Goal: Task Accomplishment & Management: Use online tool/utility

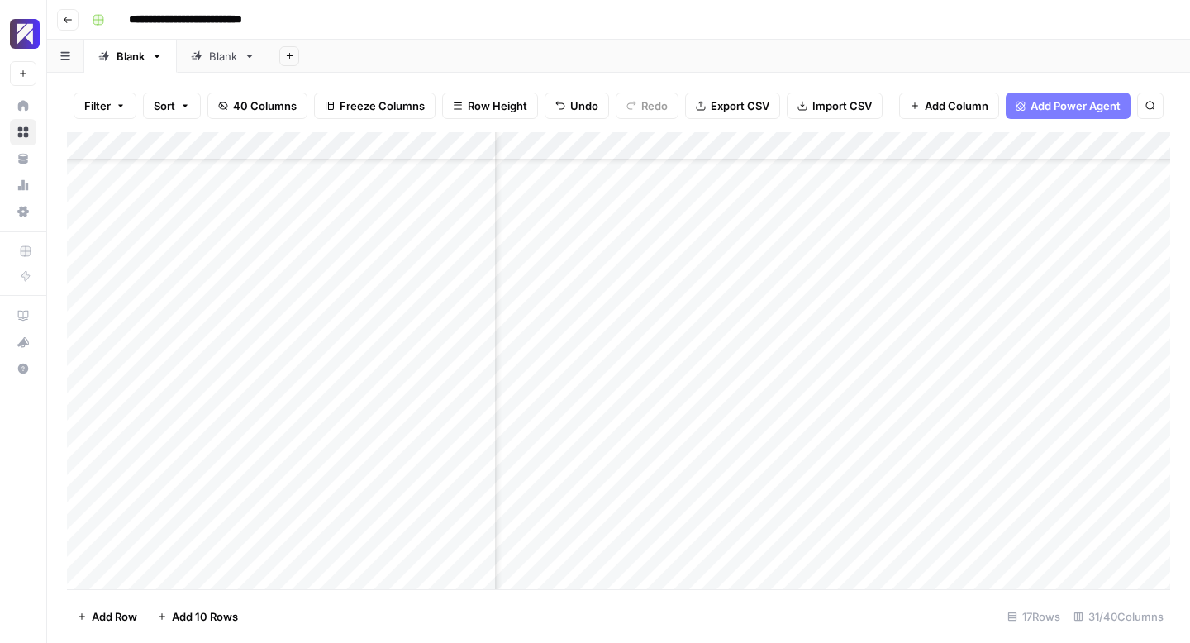
scroll to position [74, 2666]
click at [596, 517] on div "Add Column" at bounding box center [618, 360] width 1103 height 457
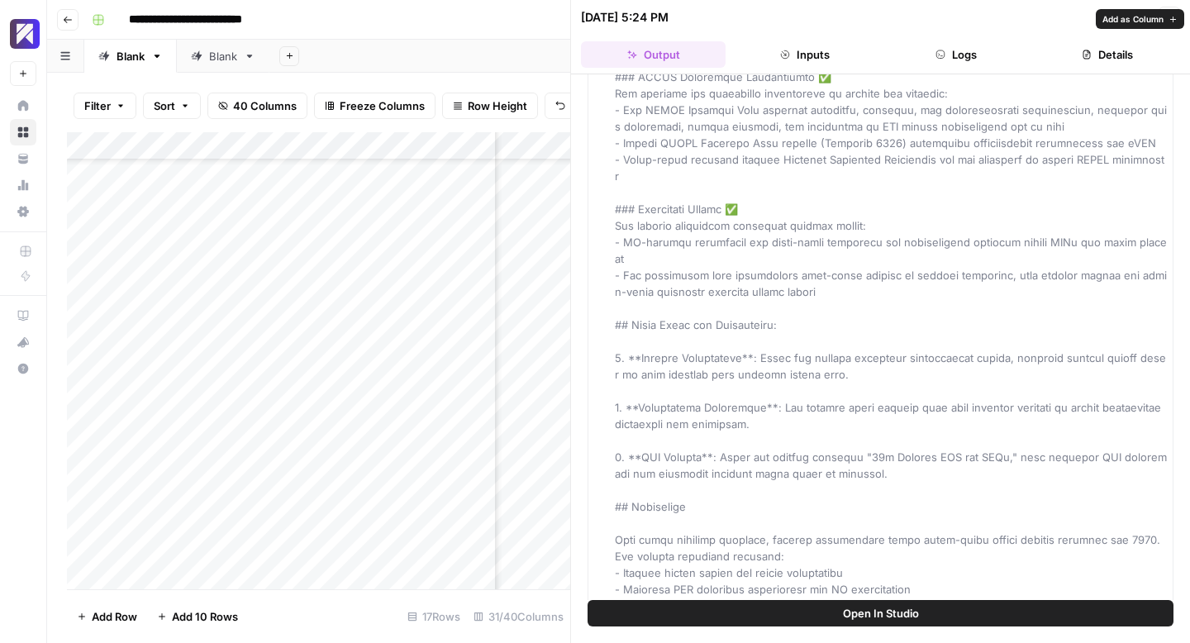
scroll to position [559, 0]
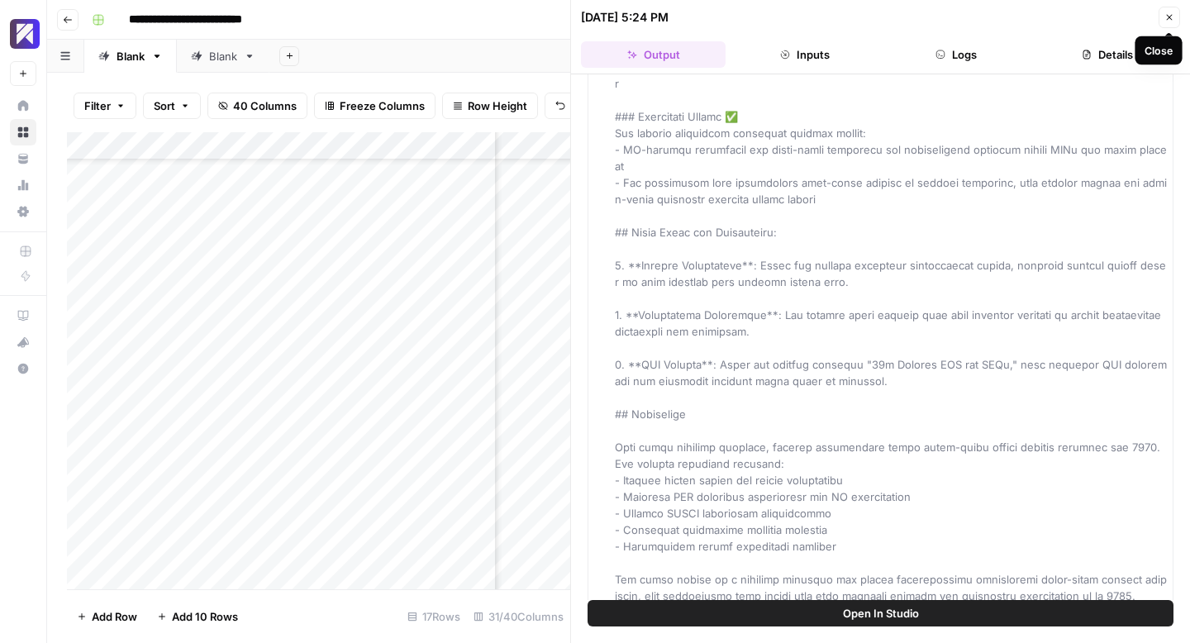
click at [1169, 12] on button "Close" at bounding box center [1169, 17] width 21 height 21
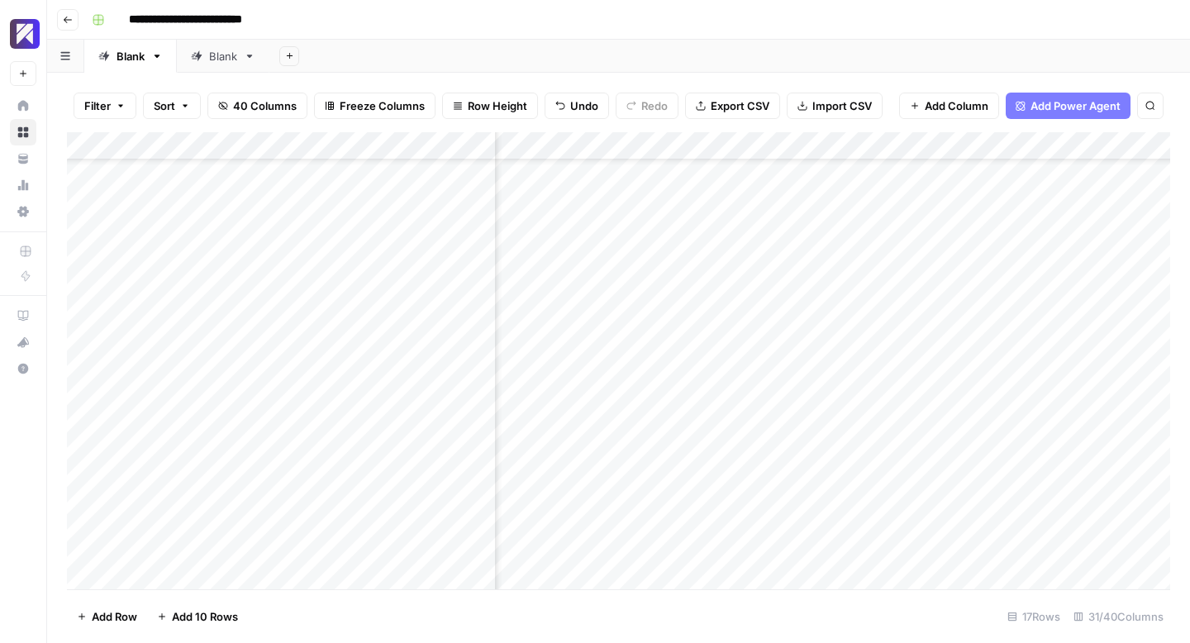
click at [901, 524] on div "Add Column" at bounding box center [618, 360] width 1103 height 457
click at [691, 512] on div "Add Column" at bounding box center [618, 360] width 1103 height 457
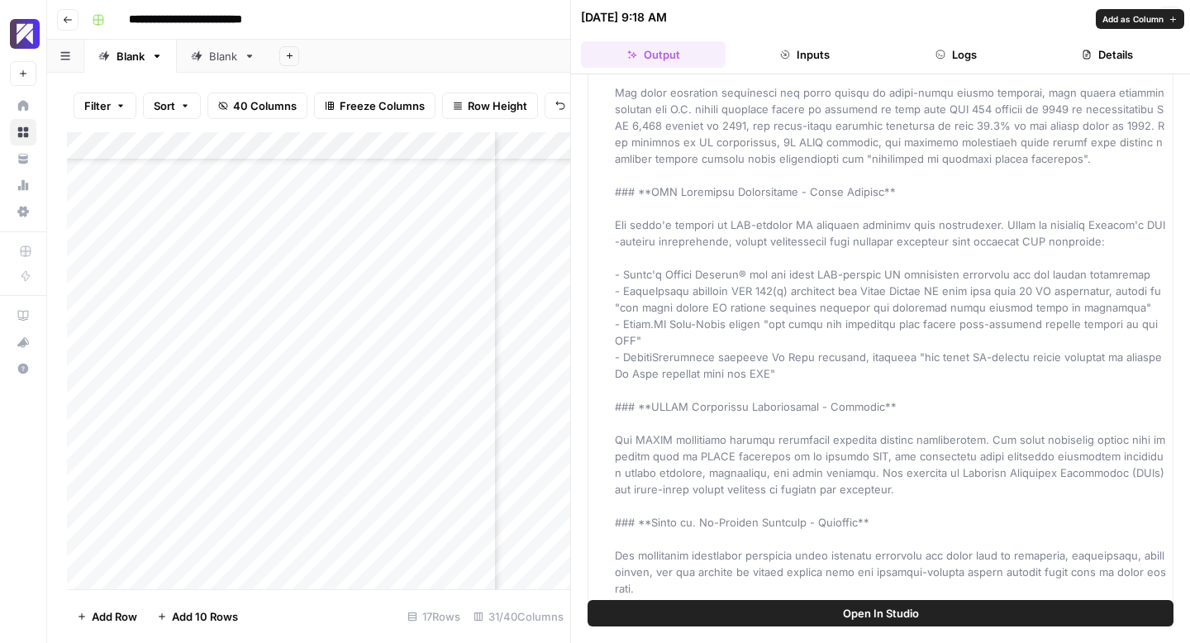
scroll to position [526, 0]
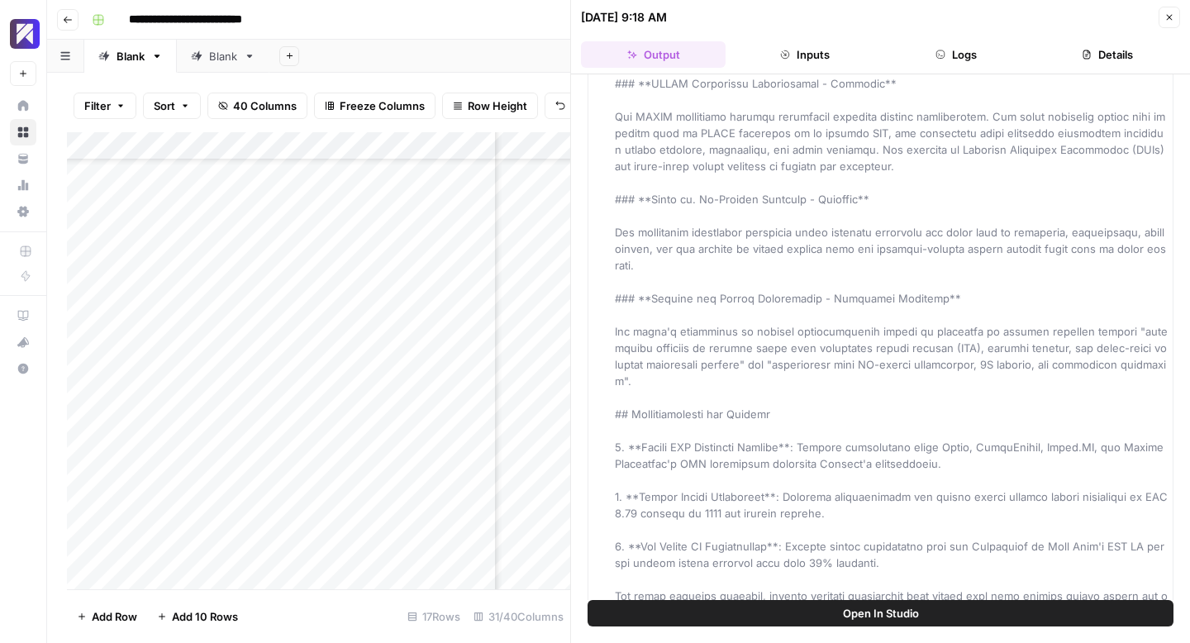
click at [1168, 17] on icon "button" at bounding box center [1169, 17] width 10 height 10
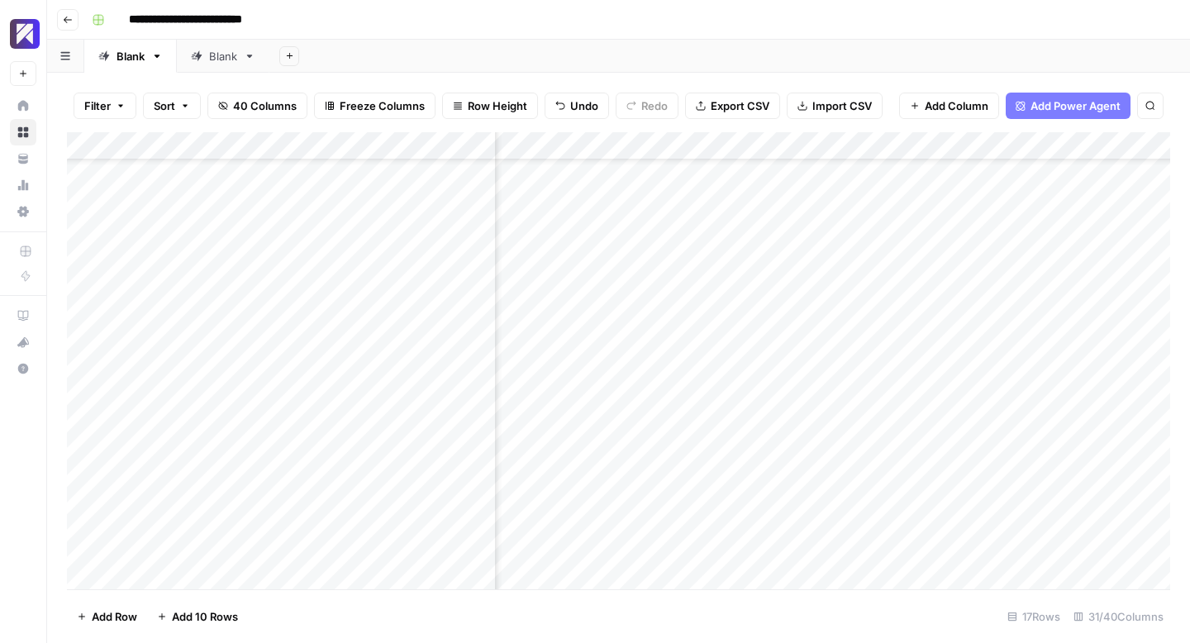
scroll to position [74, 3183]
click at [632, 517] on div "Add Column" at bounding box center [618, 360] width 1103 height 457
click at [636, 519] on div "Add Column" at bounding box center [618, 360] width 1103 height 457
click at [619, 438] on div "Add Column" at bounding box center [618, 360] width 1103 height 457
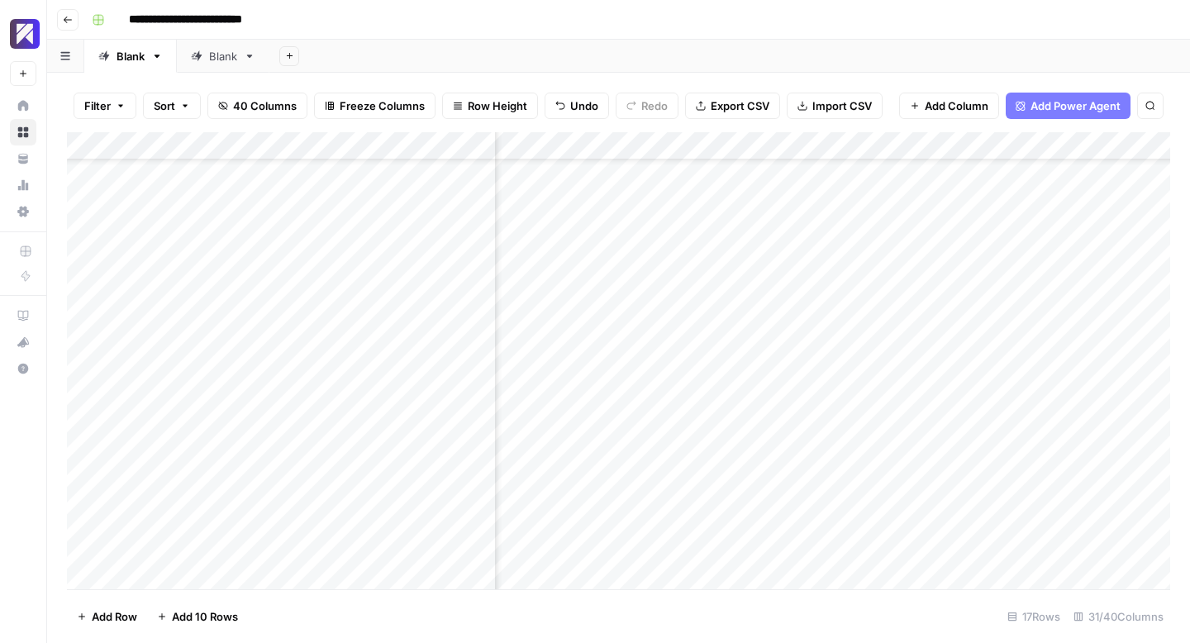
scroll to position [74, 3333]
click at [702, 521] on div "Add Column" at bounding box center [618, 360] width 1103 height 457
click at [663, 526] on div "Add Column" at bounding box center [618, 360] width 1103 height 457
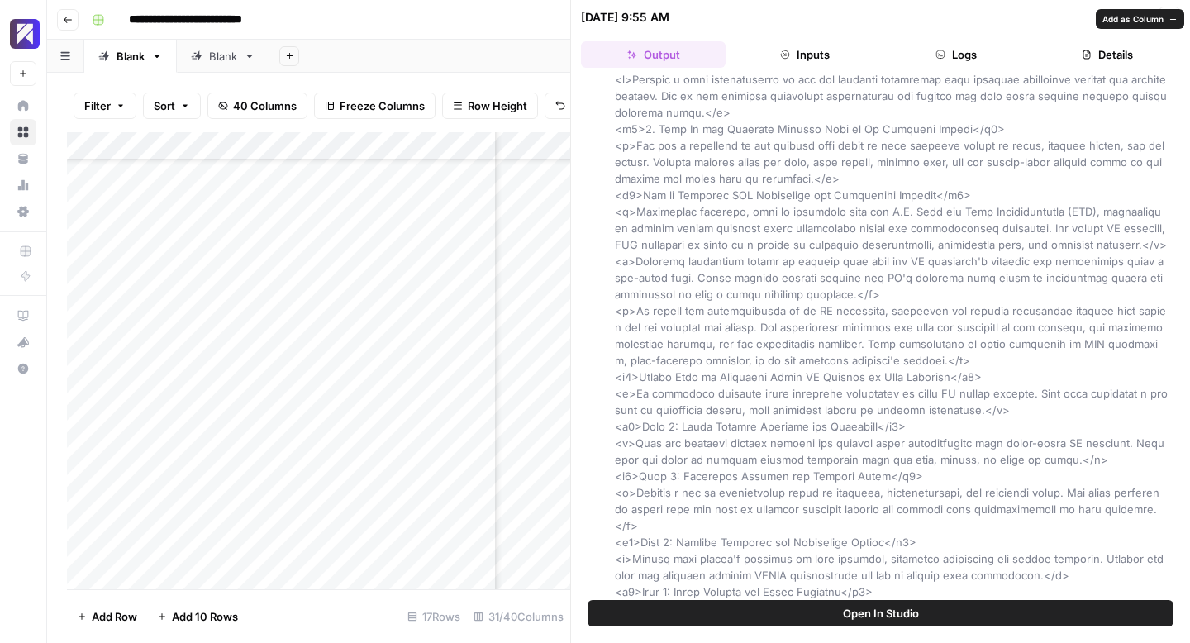
scroll to position [3584, 0]
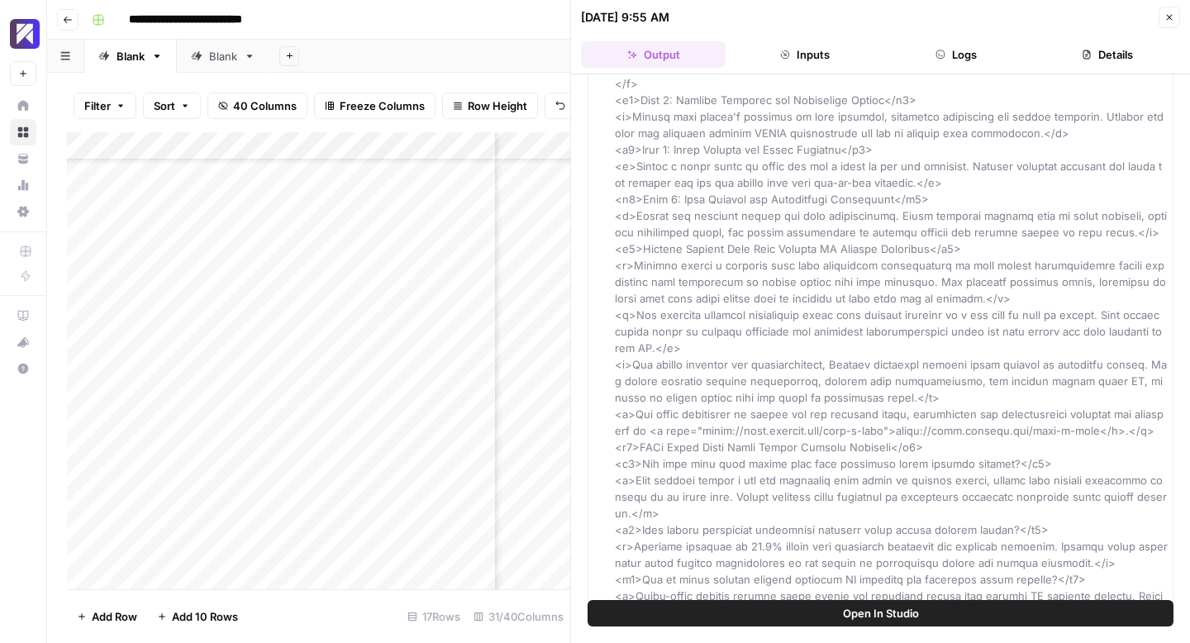
click at [1166, 13] on icon "button" at bounding box center [1169, 17] width 10 height 10
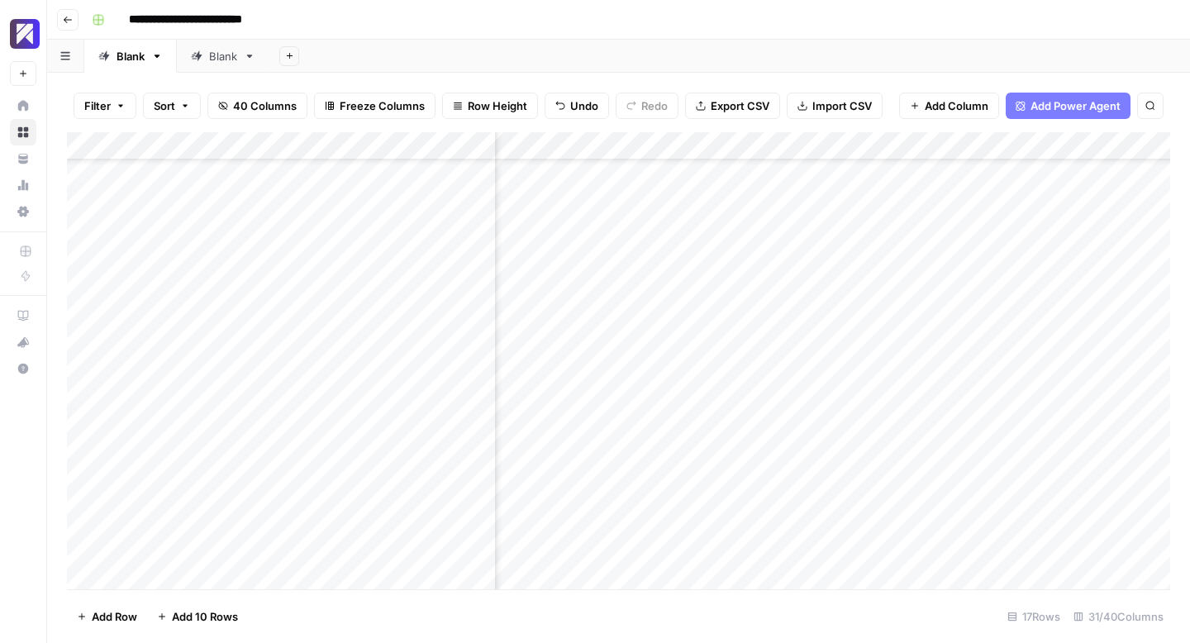
scroll to position [74, 3608]
click at [643, 517] on div "Add Column" at bounding box center [618, 360] width 1103 height 457
click at [735, 517] on div "Add Column" at bounding box center [618, 360] width 1103 height 457
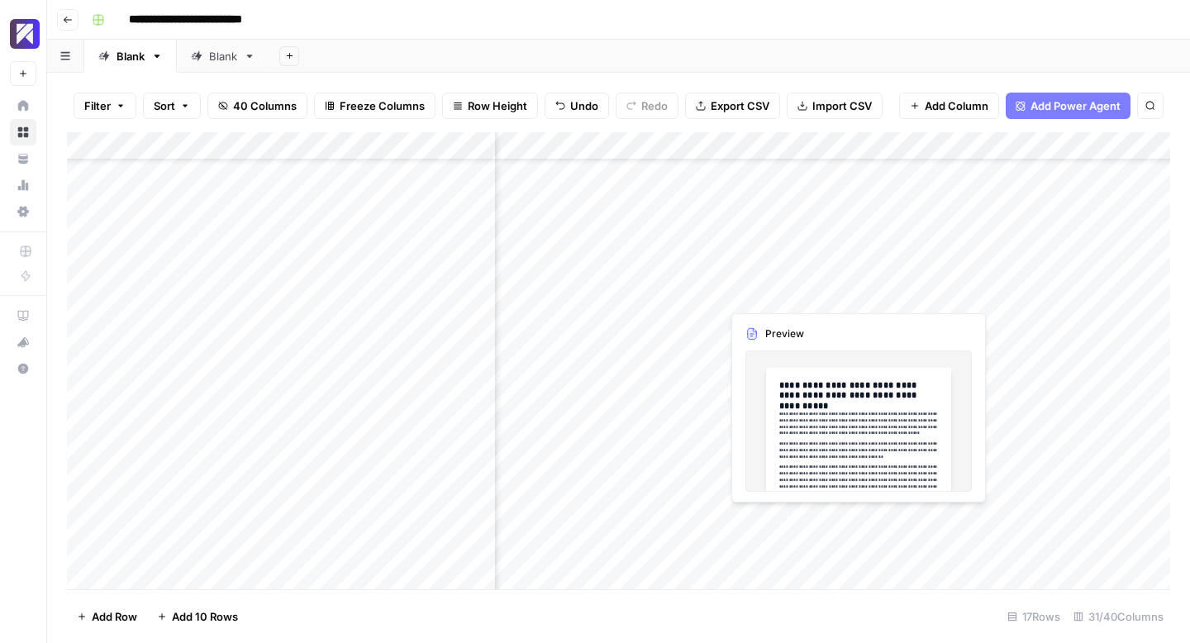
click at [786, 516] on div "Add Column" at bounding box center [618, 360] width 1103 height 457
click at [810, 521] on div "Add Column" at bounding box center [618, 360] width 1103 height 457
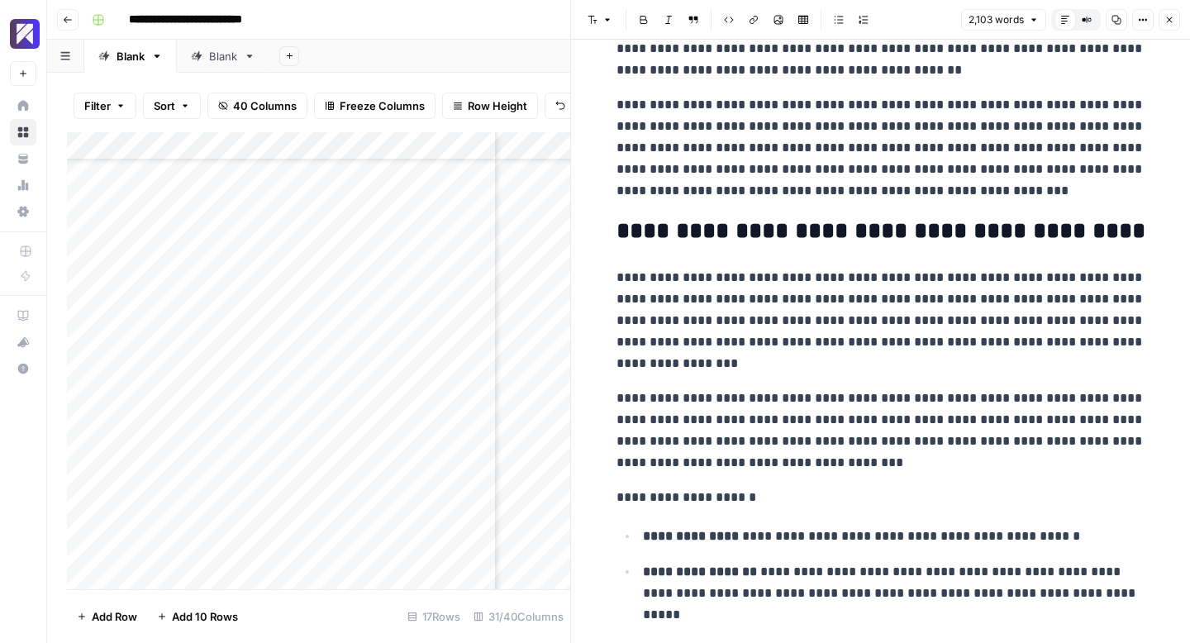
scroll to position [314, 0]
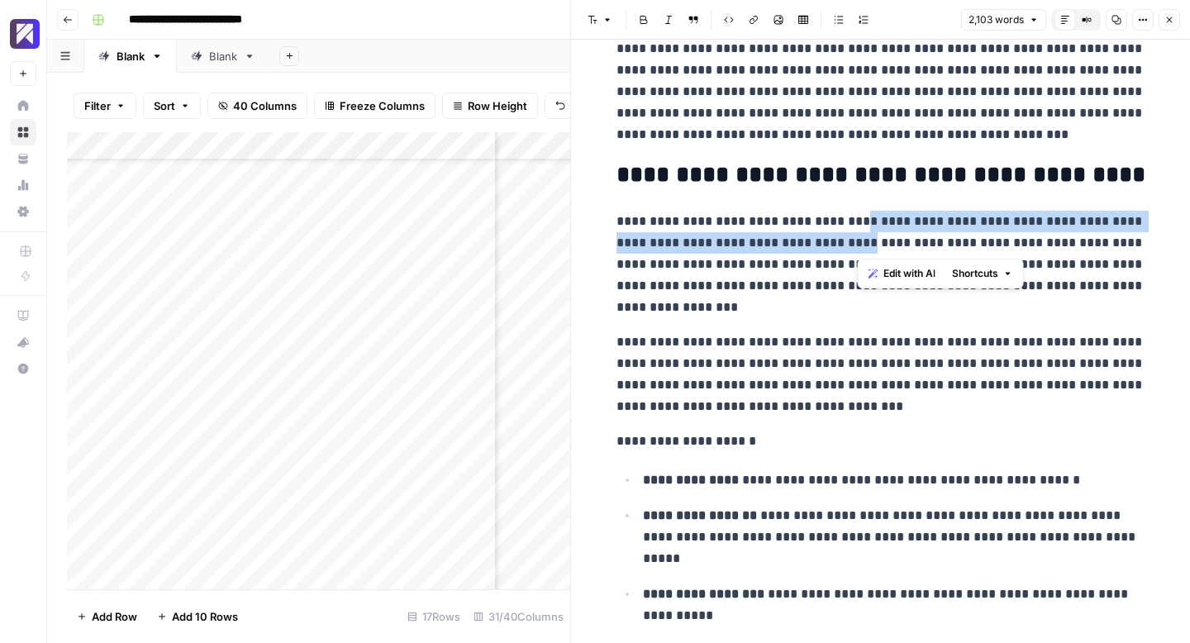
drag, startPoint x: 877, startPoint y: 245, endPoint x: 860, endPoint y: 231, distance: 22.3
click at [860, 231] on p "**********" at bounding box center [881, 264] width 529 height 107
copy p "**********"
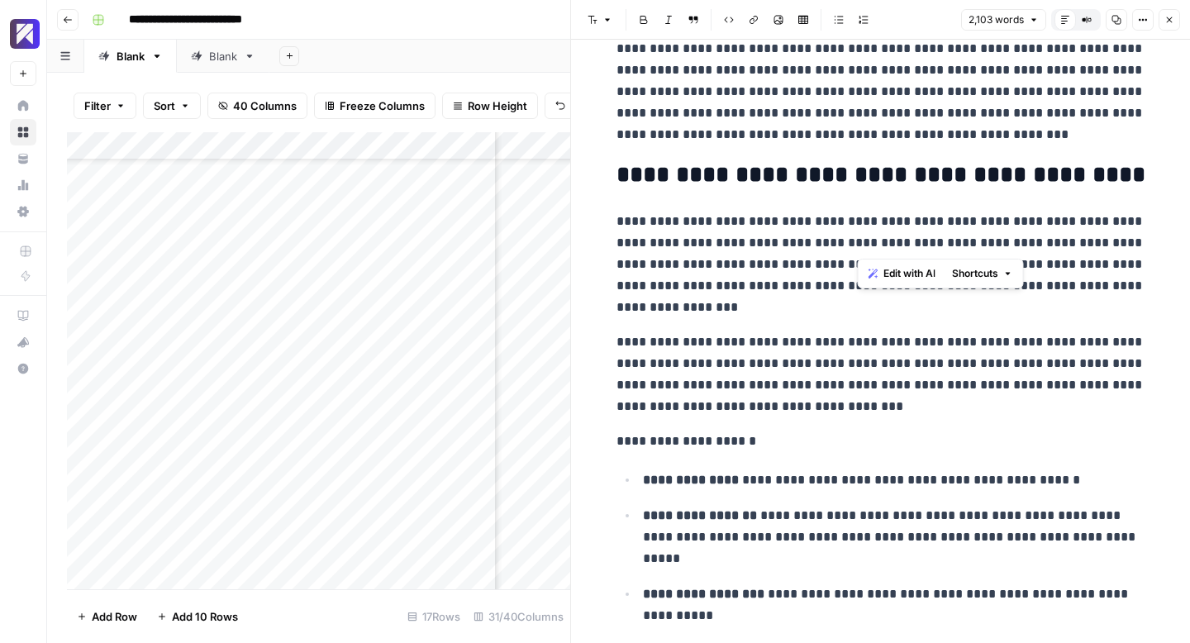
click at [798, 315] on p "**********" at bounding box center [881, 264] width 529 height 107
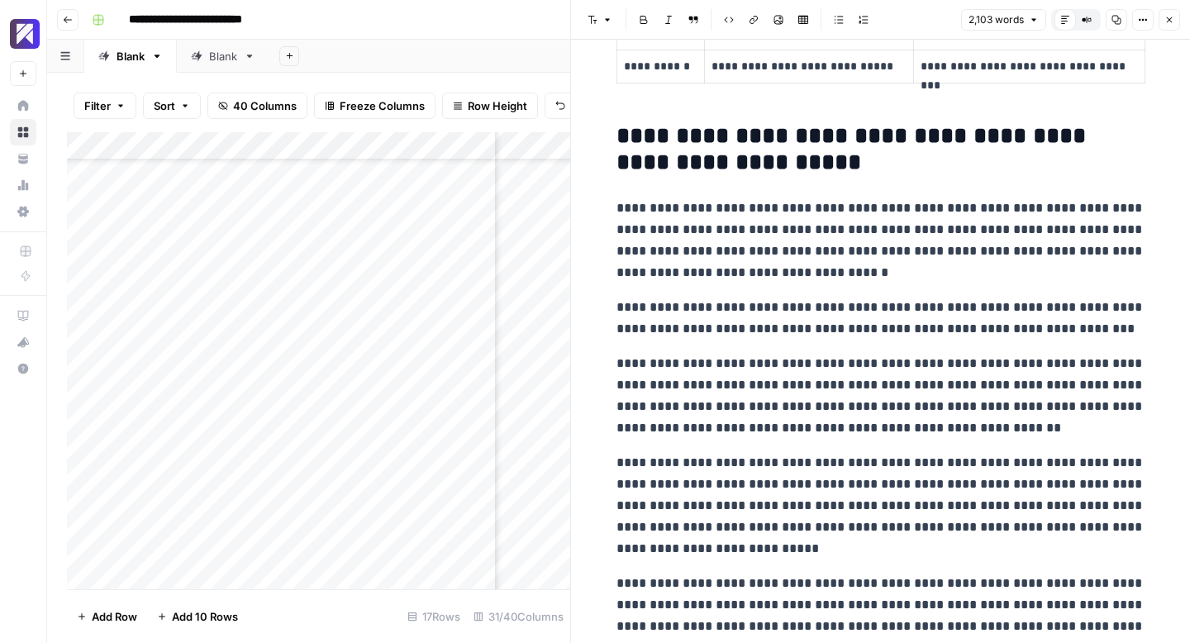
scroll to position [1622, 0]
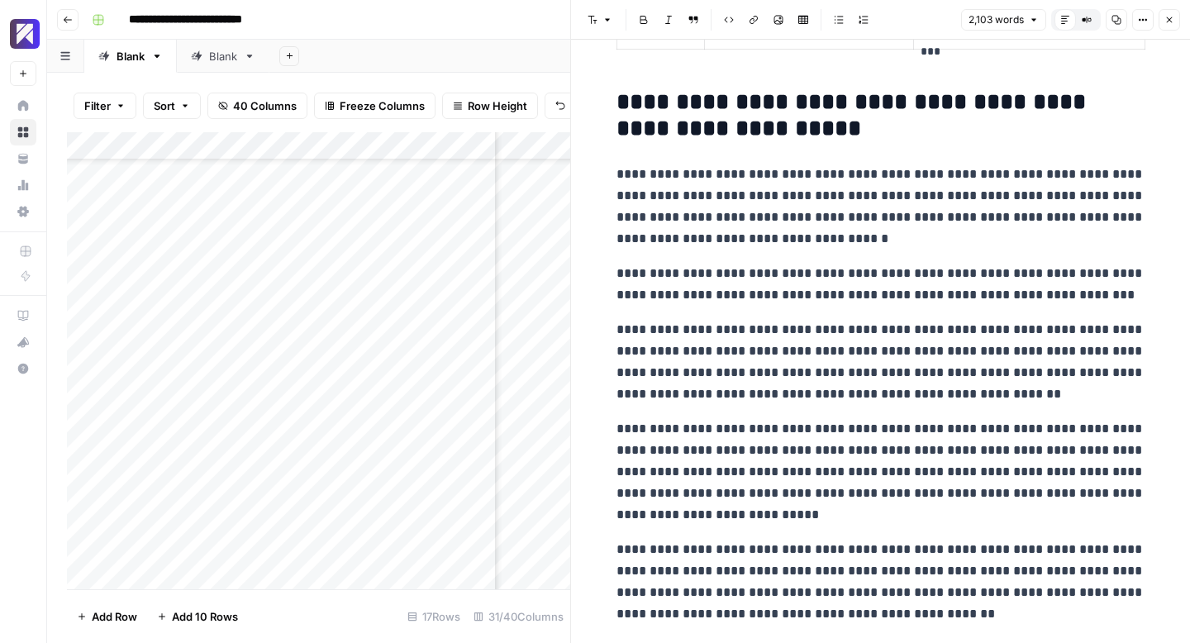
click at [904, 20] on div "Font style Bold Italic Block quote Code block Link Image Insert Table Bulleted …" at bounding box center [768, 19] width 375 height 21
type input "***"
click at [535, 148] on icon "Close Search" at bounding box center [536, 152] width 13 height 13
click at [1142, 25] on button "Options" at bounding box center [1142, 19] width 21 height 21
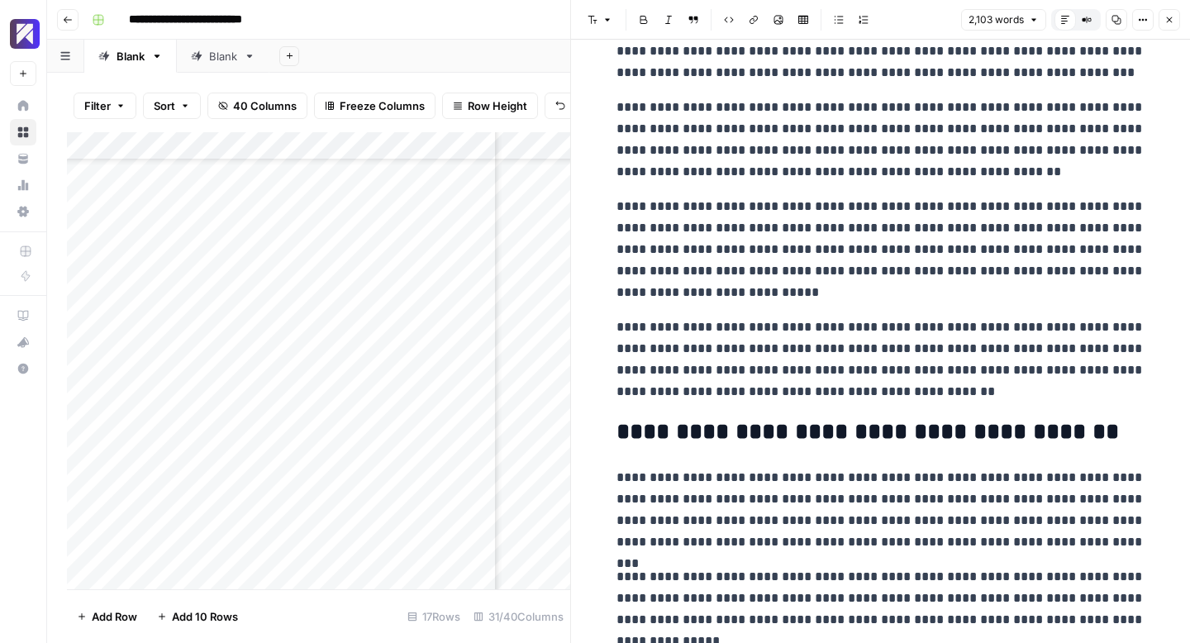
scroll to position [1851, 0]
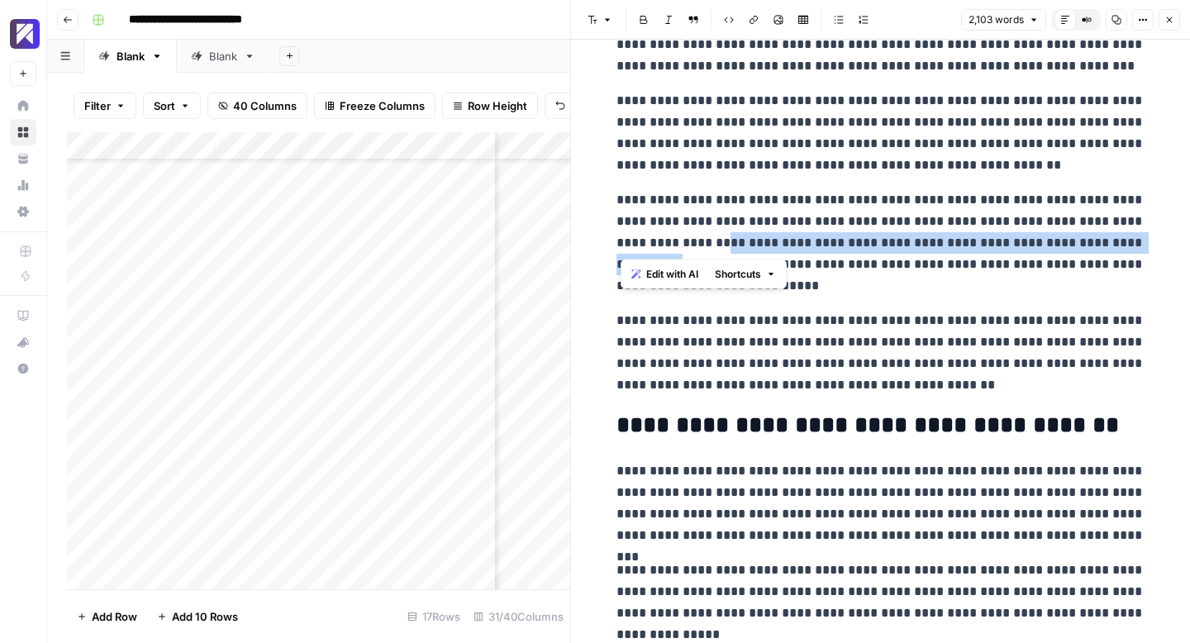
drag, startPoint x: 1069, startPoint y: 245, endPoint x: 621, endPoint y: 253, distance: 448.0
click at [621, 253] on p "**********" at bounding box center [881, 242] width 529 height 107
copy p "**********"
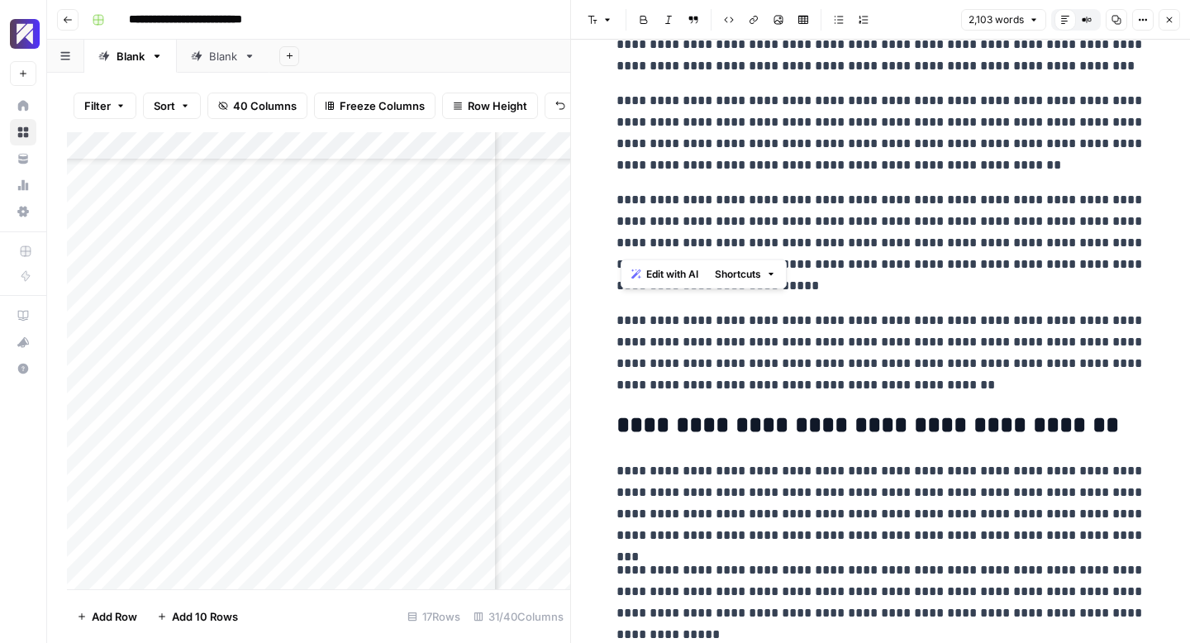
click at [879, 388] on p "**********" at bounding box center [881, 353] width 529 height 86
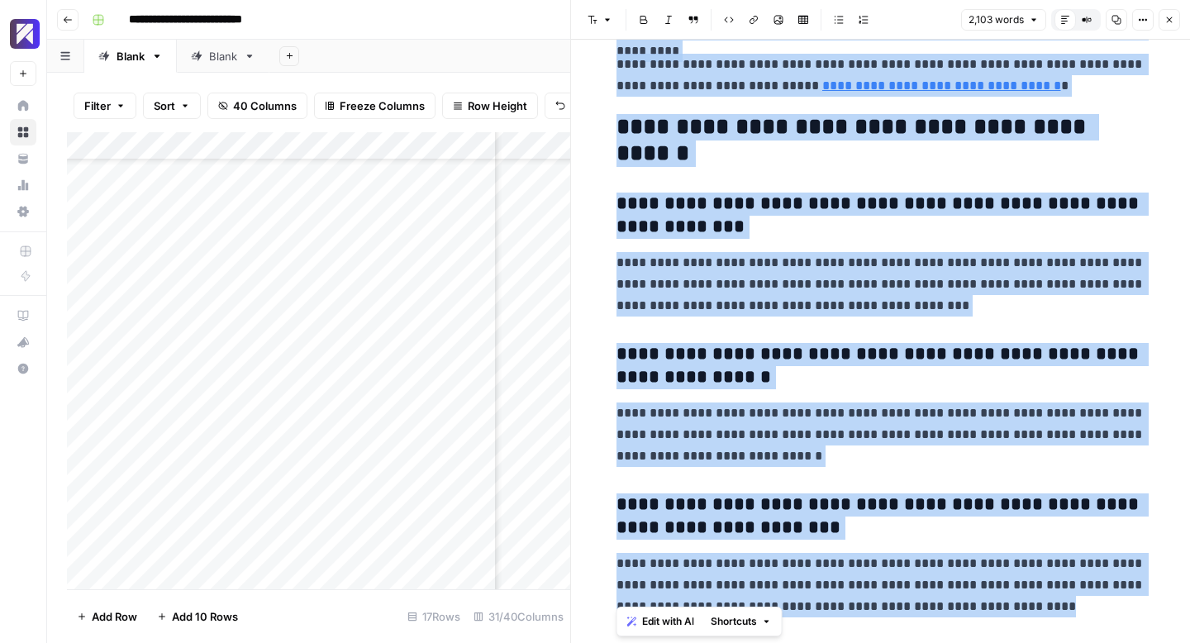
scroll to position [6412, 0]
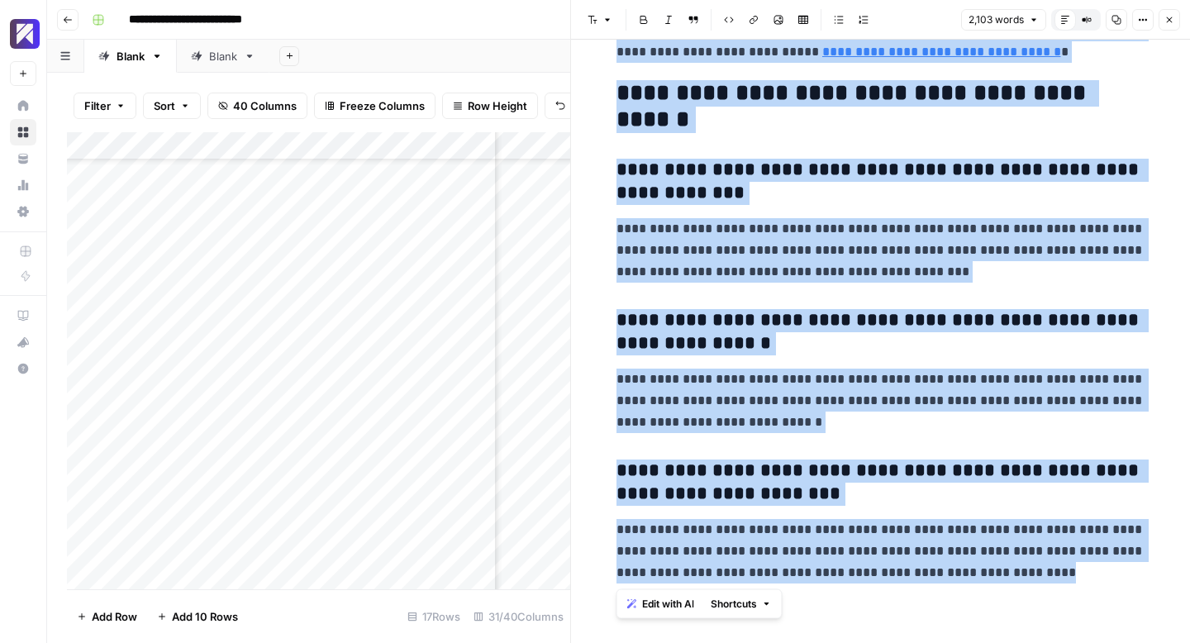
drag, startPoint x: 611, startPoint y: 87, endPoint x: 1092, endPoint y: 592, distance: 697.4
copy div "**********"
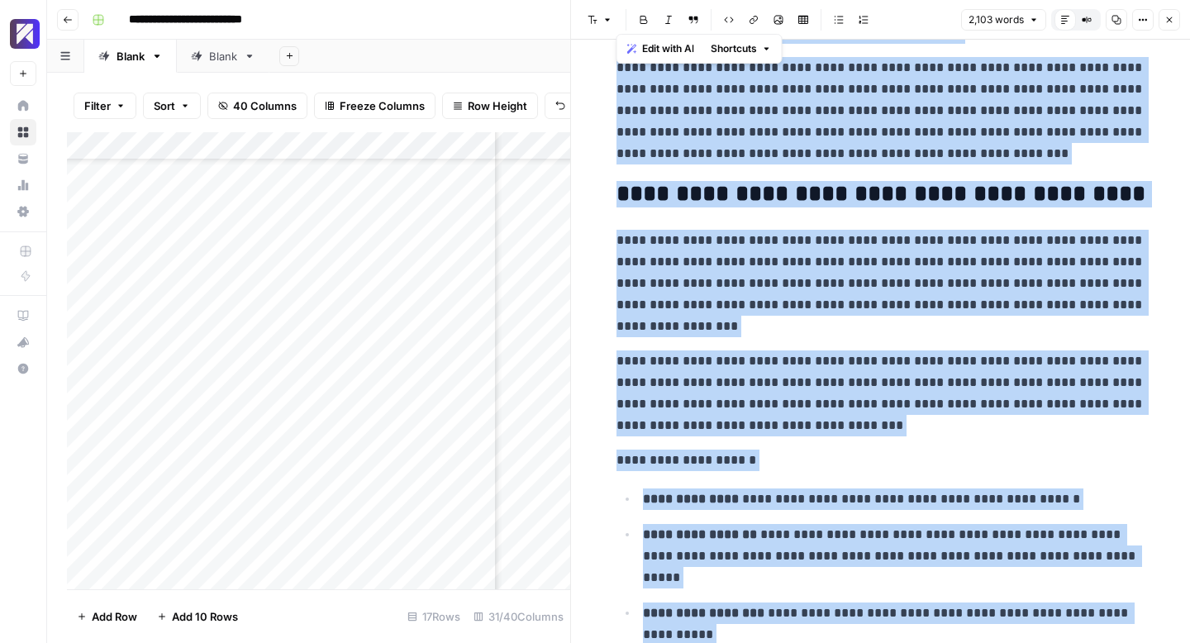
scroll to position [0, 0]
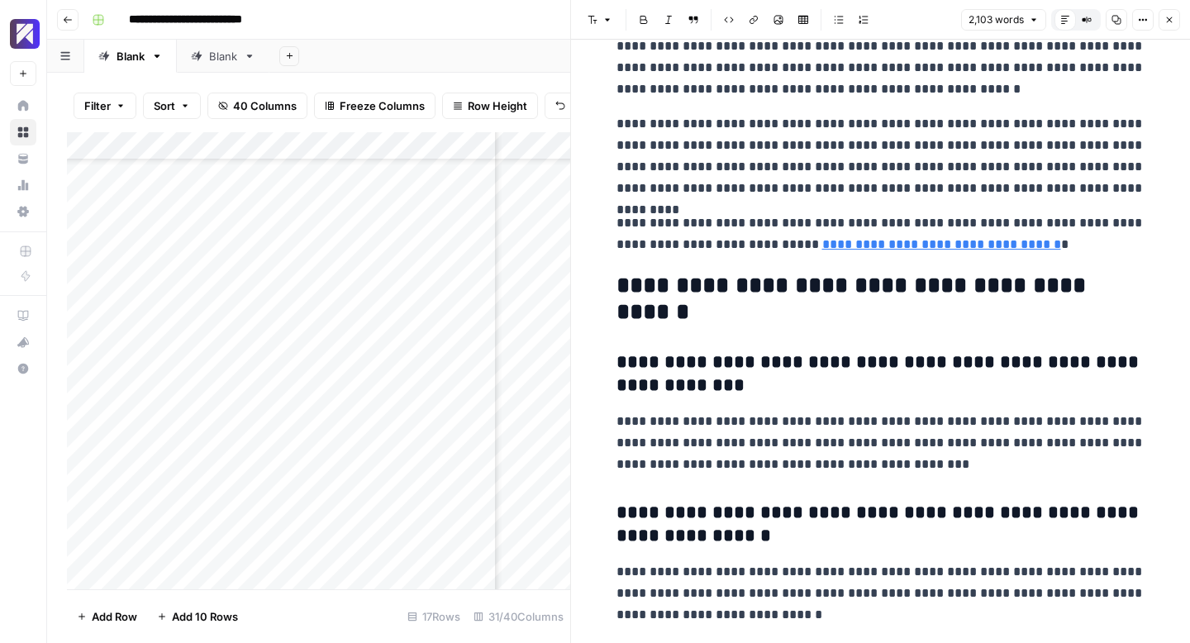
scroll to position [6208, 0]
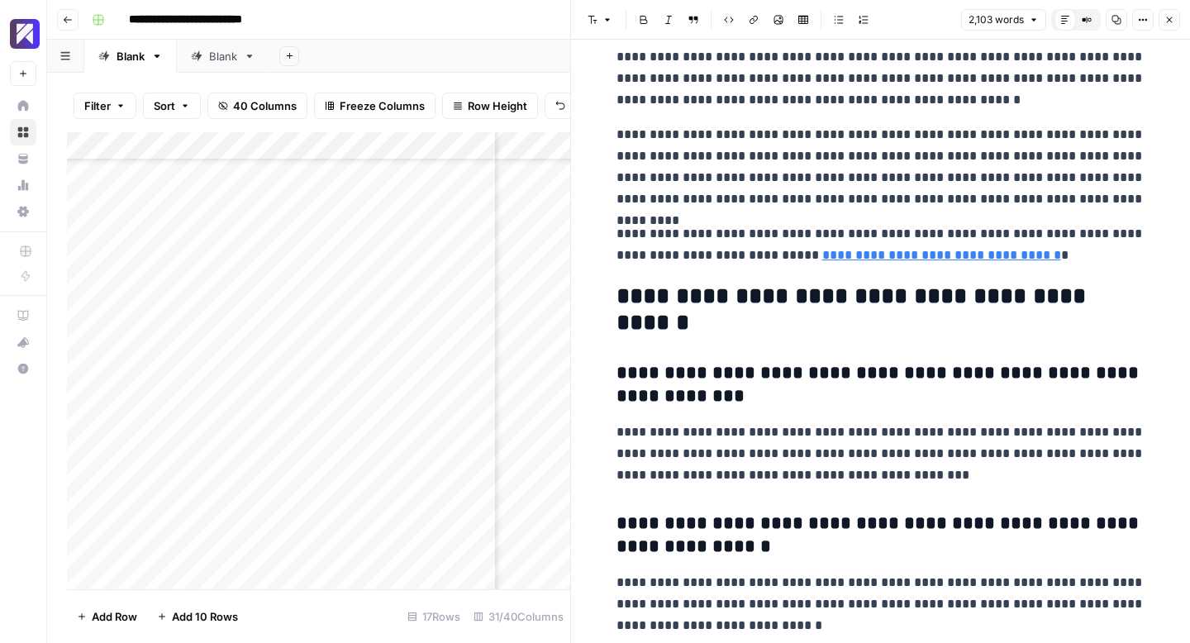
click at [1165, 25] on button "Close" at bounding box center [1169, 19] width 21 height 21
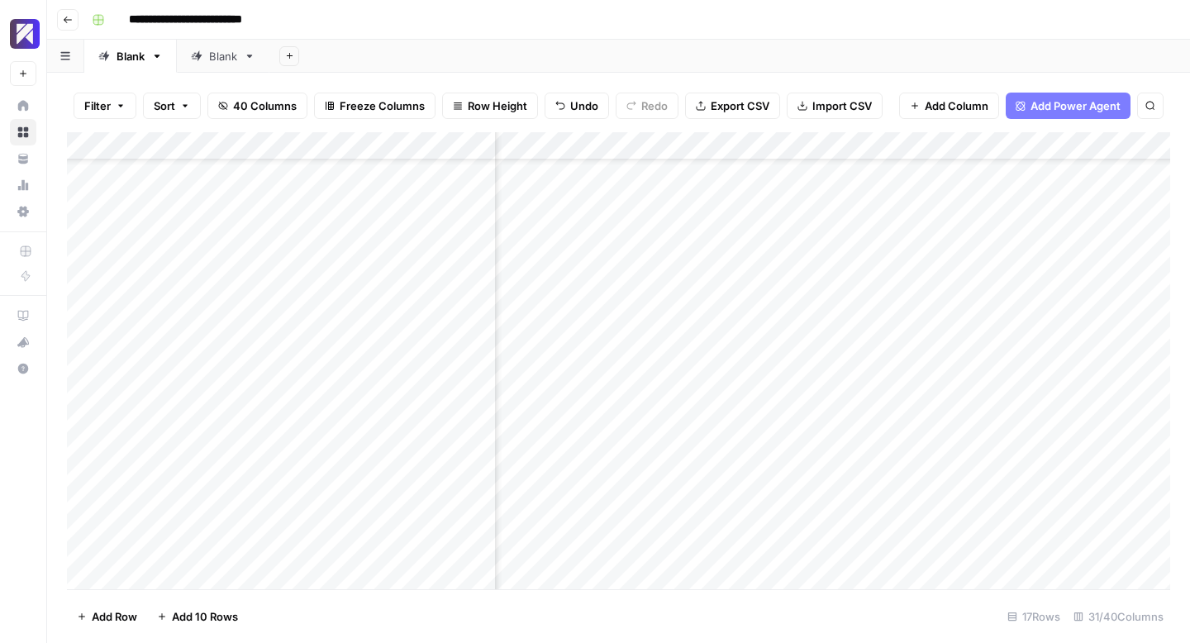
scroll to position [74, 4362]
click at [679, 521] on div "Add Column" at bounding box center [618, 360] width 1103 height 457
click at [737, 522] on div "Add Column" at bounding box center [618, 360] width 1103 height 457
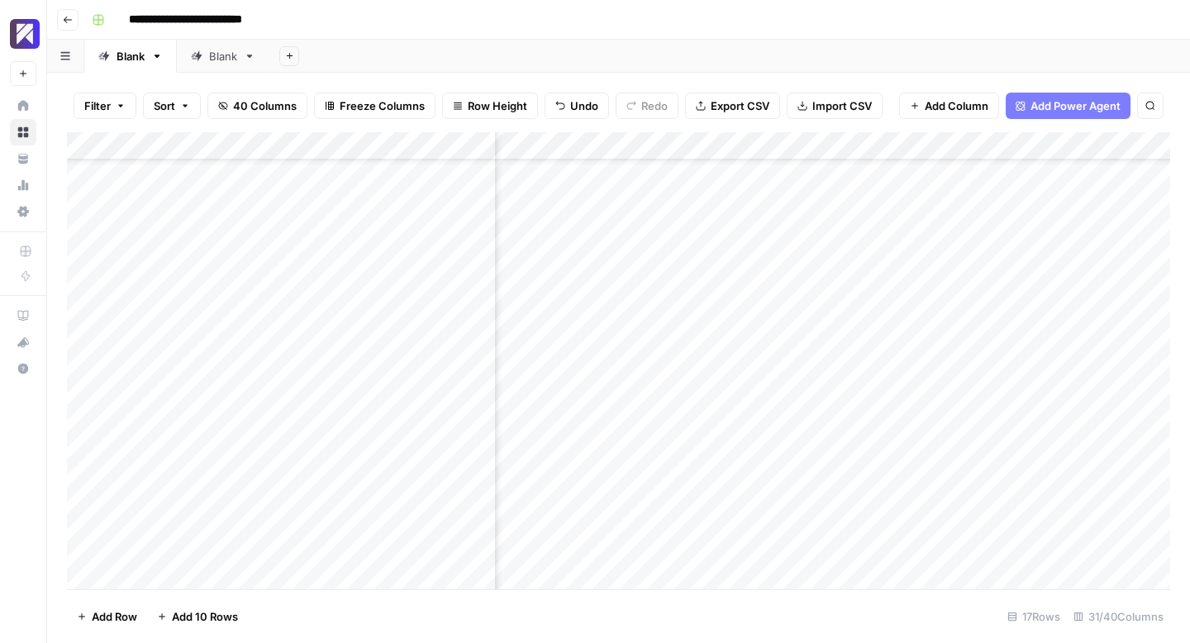
click at [602, 515] on div "Add Column" at bounding box center [618, 360] width 1103 height 457
click at [675, 520] on div "Add Column" at bounding box center [618, 360] width 1103 height 457
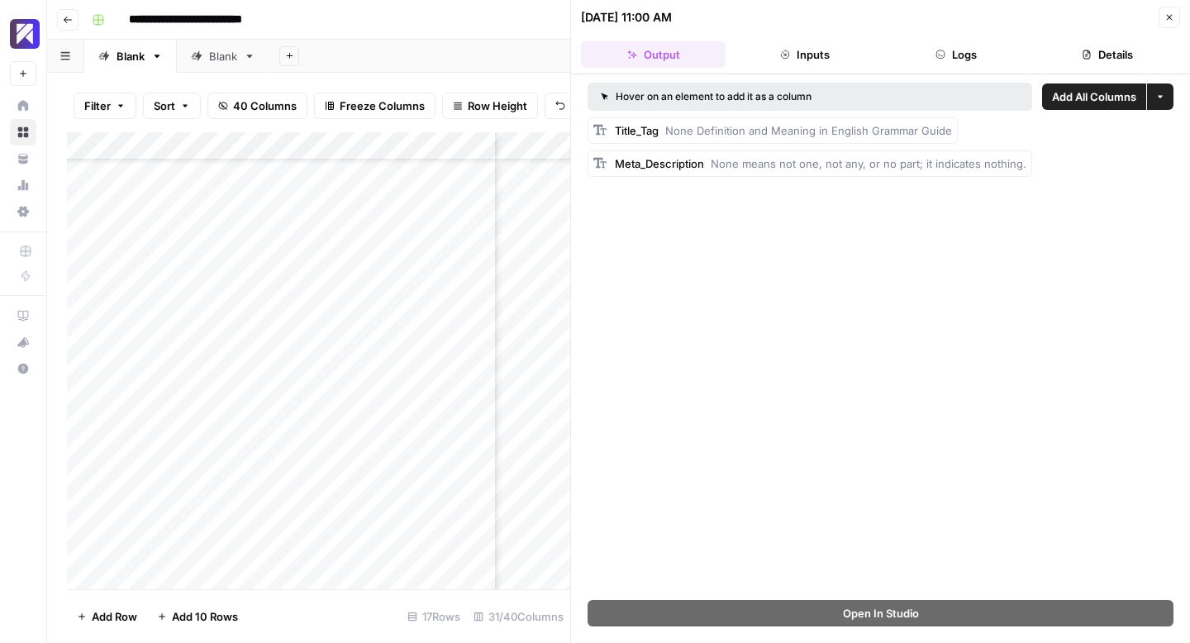
click at [1167, 17] on icon "button" at bounding box center [1169, 17] width 10 height 10
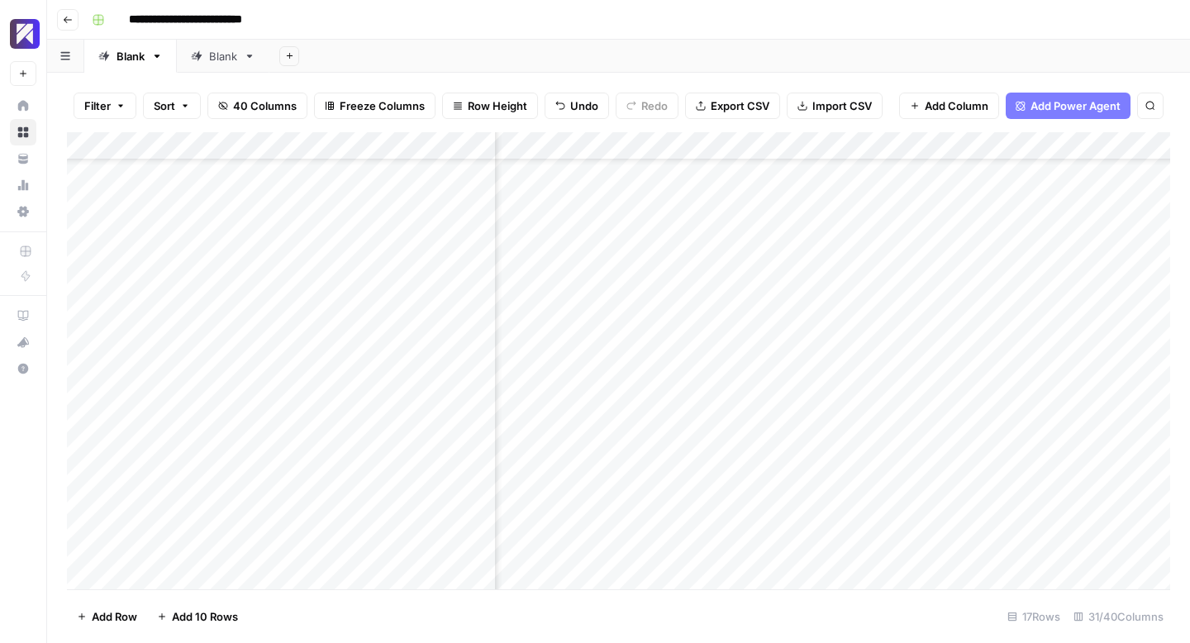
scroll to position [74, 4392]
click at [950, 516] on div "Add Column" at bounding box center [618, 360] width 1103 height 457
click at [934, 521] on div "Add Column" at bounding box center [618, 360] width 1103 height 457
click at [934, 556] on div "Add Column" at bounding box center [618, 360] width 1103 height 457
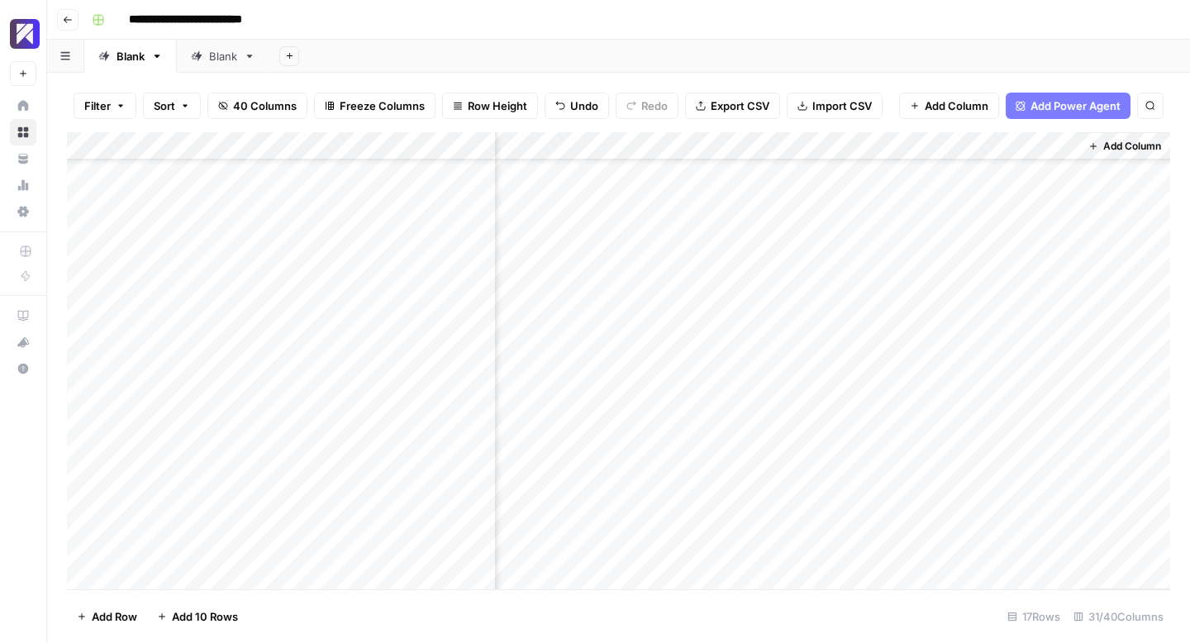
click at [828, 517] on div "Add Column" at bounding box center [618, 360] width 1103 height 457
click at [970, 517] on div "Add Column" at bounding box center [618, 360] width 1103 height 457
click at [964, 522] on div "Add Column" at bounding box center [618, 360] width 1103 height 457
click at [985, 565] on div "Add Column" at bounding box center [618, 360] width 1103 height 457
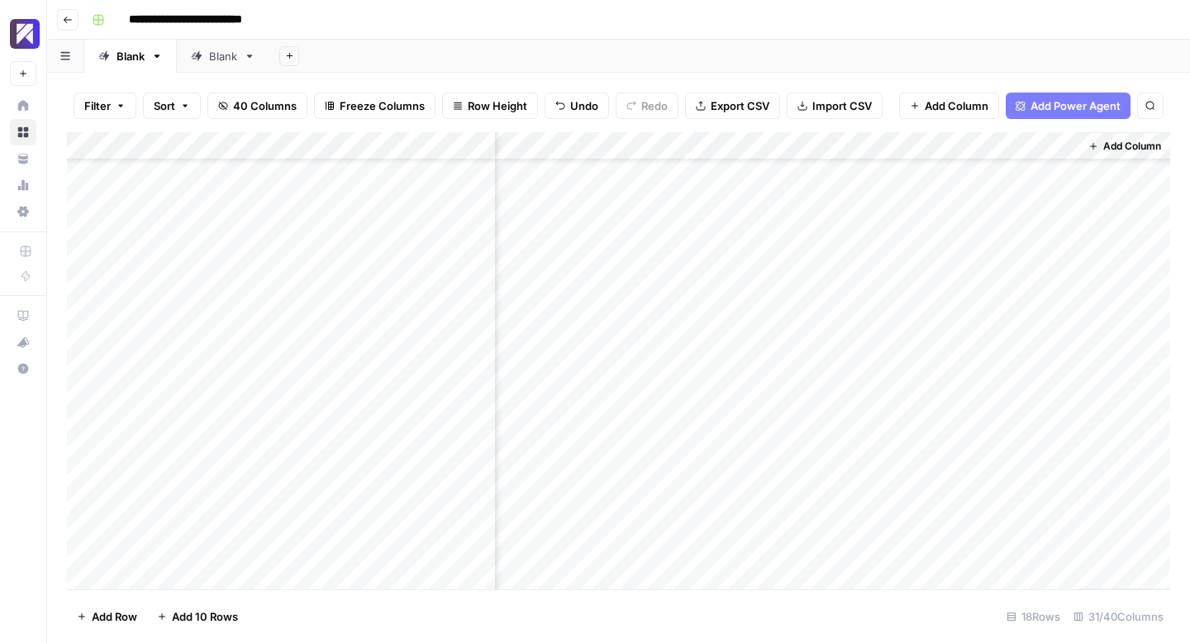
scroll to position [76, 4658]
click at [952, 517] on div "Add Column" at bounding box center [618, 360] width 1103 height 457
click at [1062, 517] on div "Add Column" at bounding box center [618, 360] width 1103 height 457
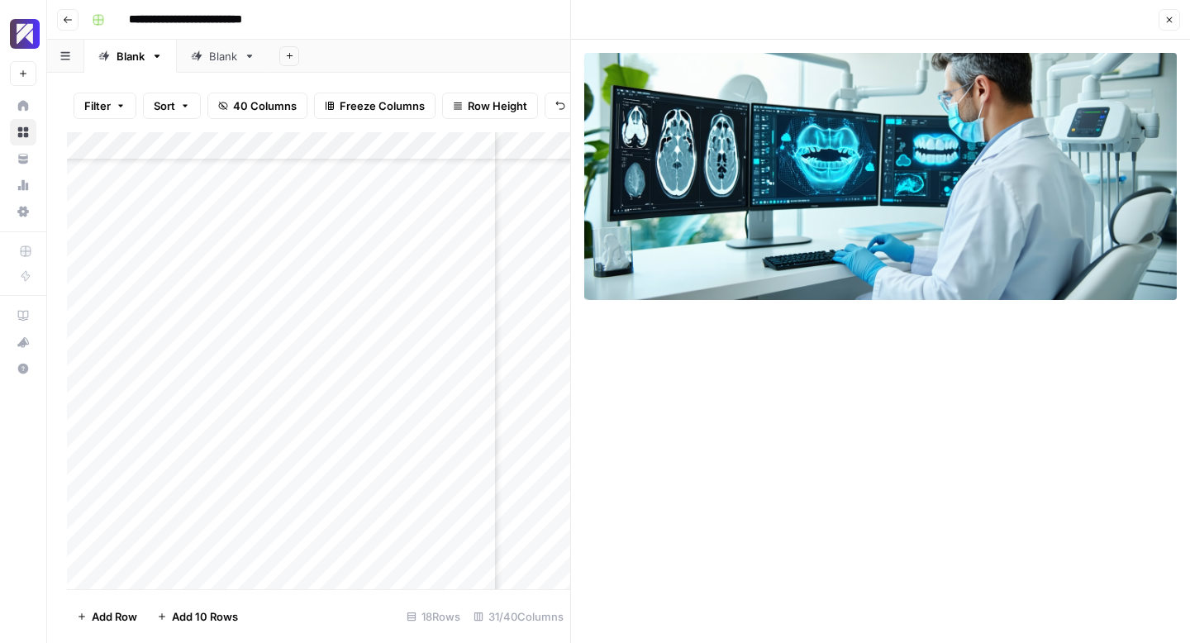
click at [1168, 12] on button "Close" at bounding box center [1169, 19] width 21 height 21
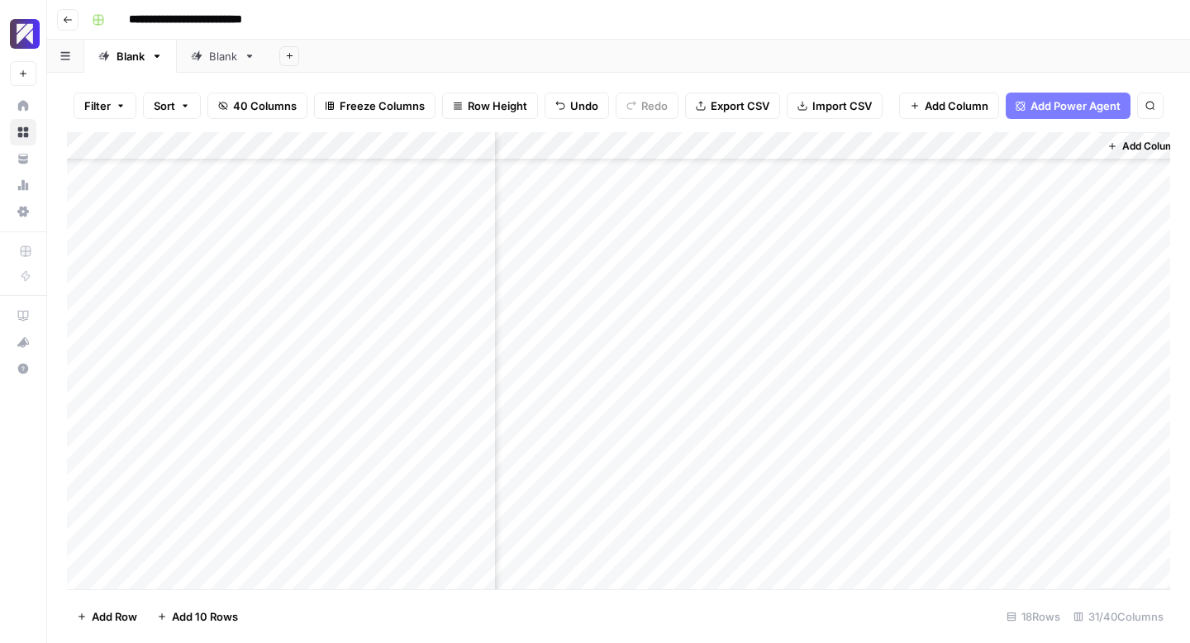
scroll to position [76, 4658]
